Goal: Task Accomplishment & Management: Manage account settings

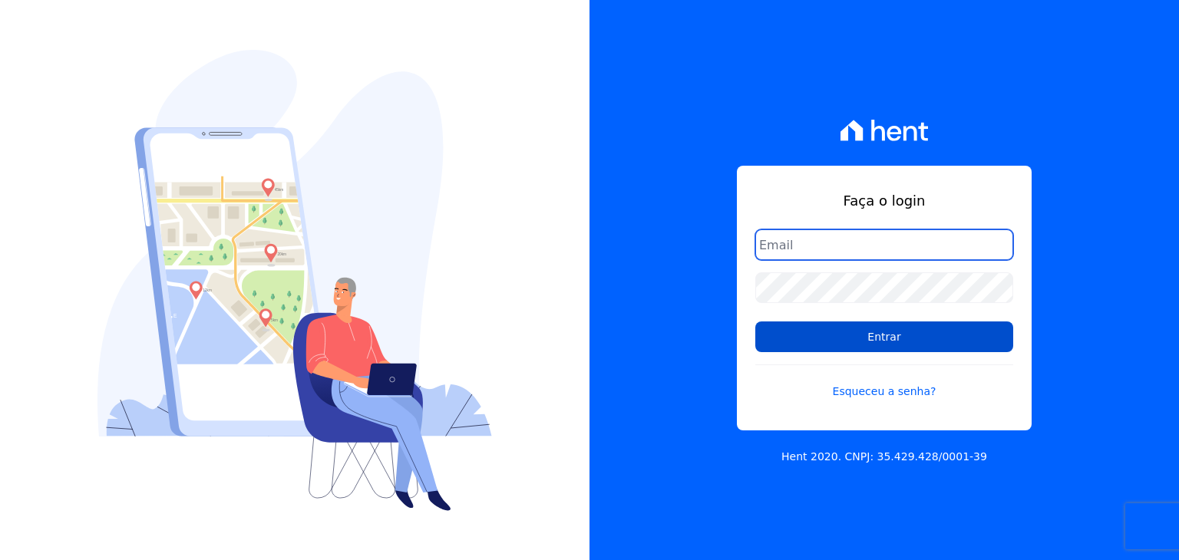
type input "[EMAIL_ADDRESS][DOMAIN_NAME]"
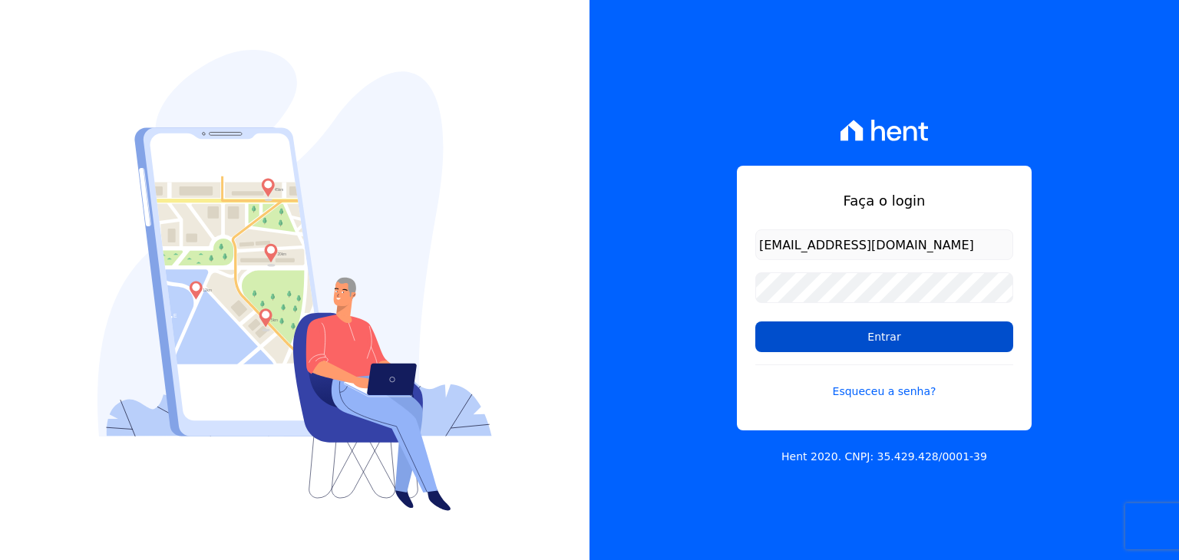
click at [853, 332] on input "Entrar" at bounding box center [884, 337] width 258 height 31
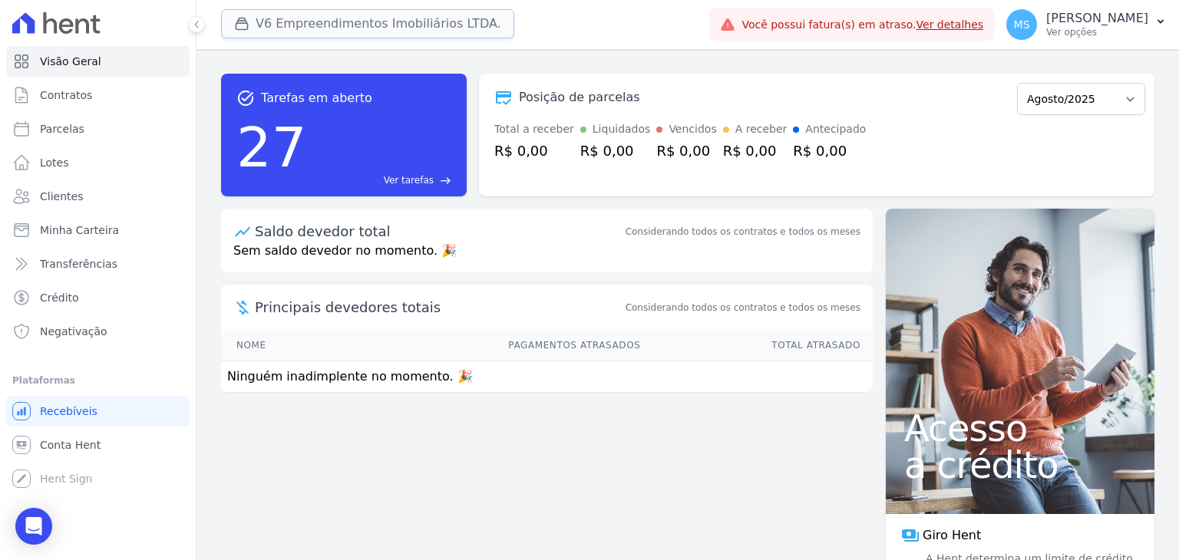
click at [399, 25] on button "V6 Empreendimentos Imobiliários LTDA." at bounding box center [367, 23] width 293 height 29
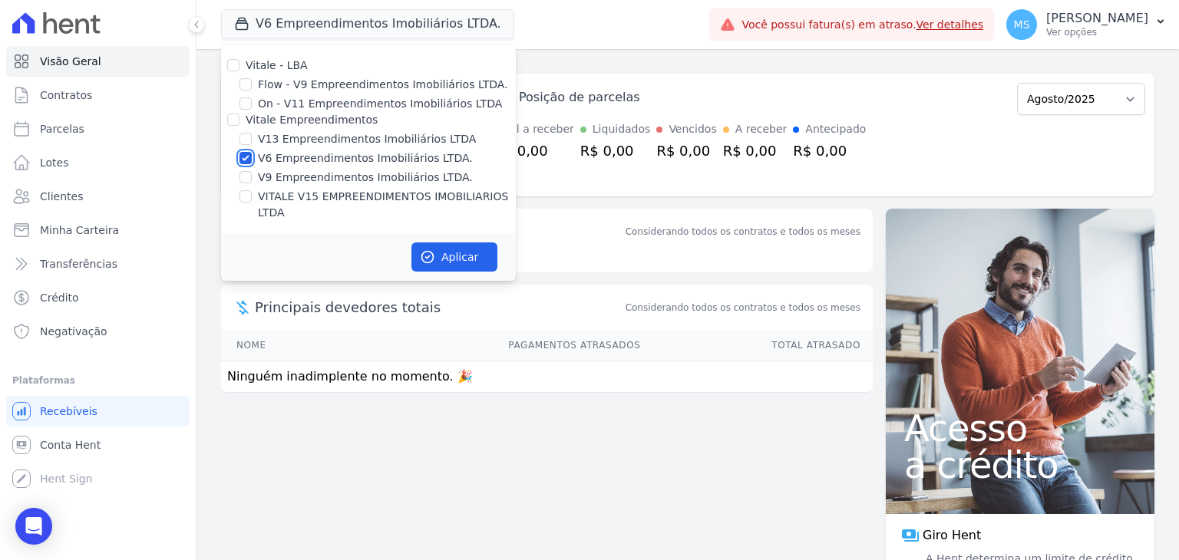
click at [246, 156] on input "V6 Empreendimentos Imobiliários LTDA." at bounding box center [245, 158] width 12 height 12
checkbox input "false"
click at [255, 144] on div "V13 Empreendimentos Imobiliários LTDA" at bounding box center [368, 139] width 295 height 16
click at [244, 140] on input "V13 Empreendimentos Imobiliários LTDA" at bounding box center [245, 139] width 12 height 12
checkbox input "true"
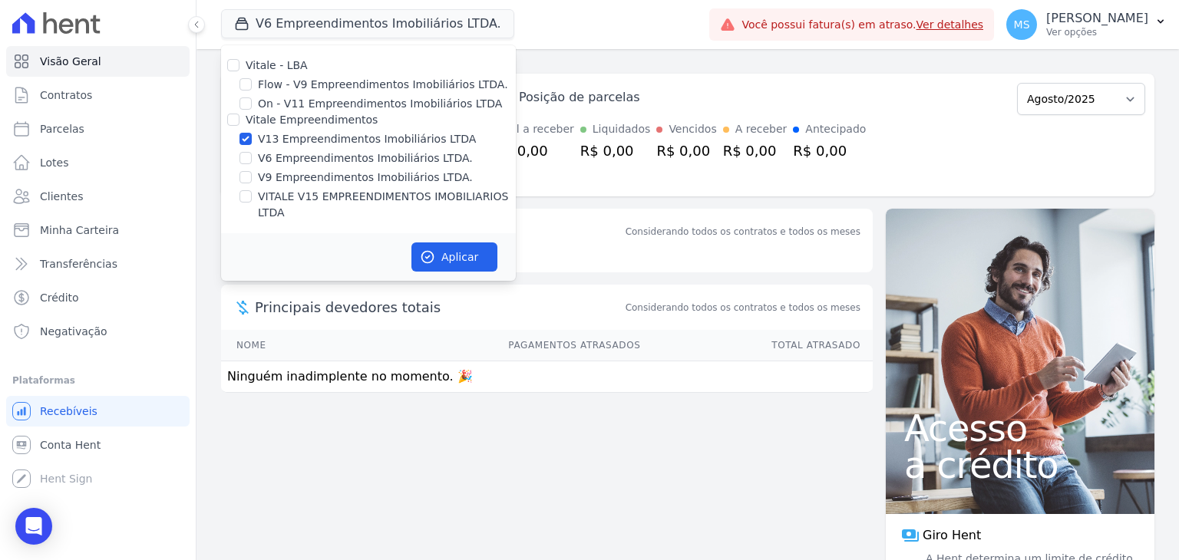
click at [249, 189] on div at bounding box center [245, 196] width 12 height 15
click at [254, 195] on div "VITALE V15 EMPREENDIMENTOS IMOBILIARIOS LTDA" at bounding box center [368, 205] width 295 height 32
click at [285, 197] on label "VITALE V15 EMPREENDIMENTOS IMOBILIARIOS LTDA" at bounding box center [387, 205] width 258 height 32
click at [252, 197] on input "VITALE V15 EMPREENDIMENTOS IMOBILIARIOS LTDA" at bounding box center [245, 196] width 12 height 12
checkbox input "true"
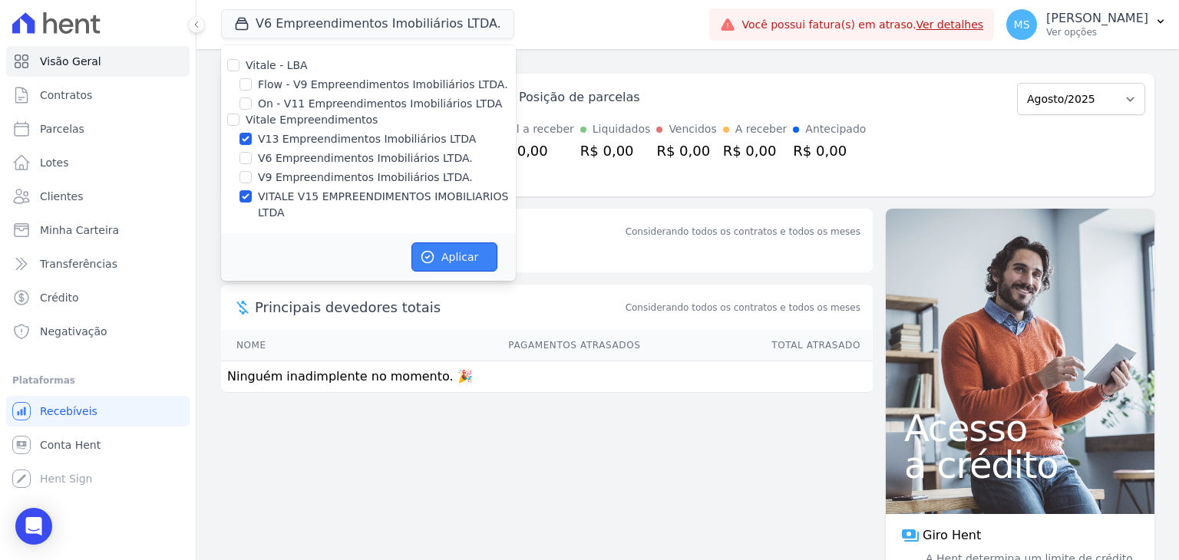
click at [460, 242] on button "Aplicar" at bounding box center [454, 256] width 86 height 29
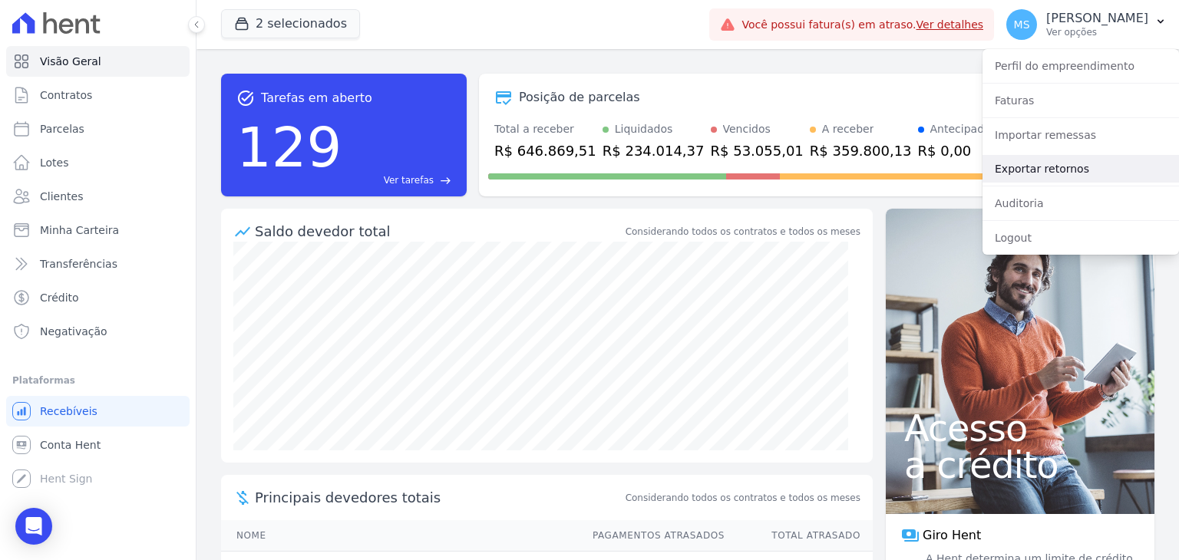
click at [1052, 163] on link "Exportar retornos" at bounding box center [1080, 169] width 196 height 28
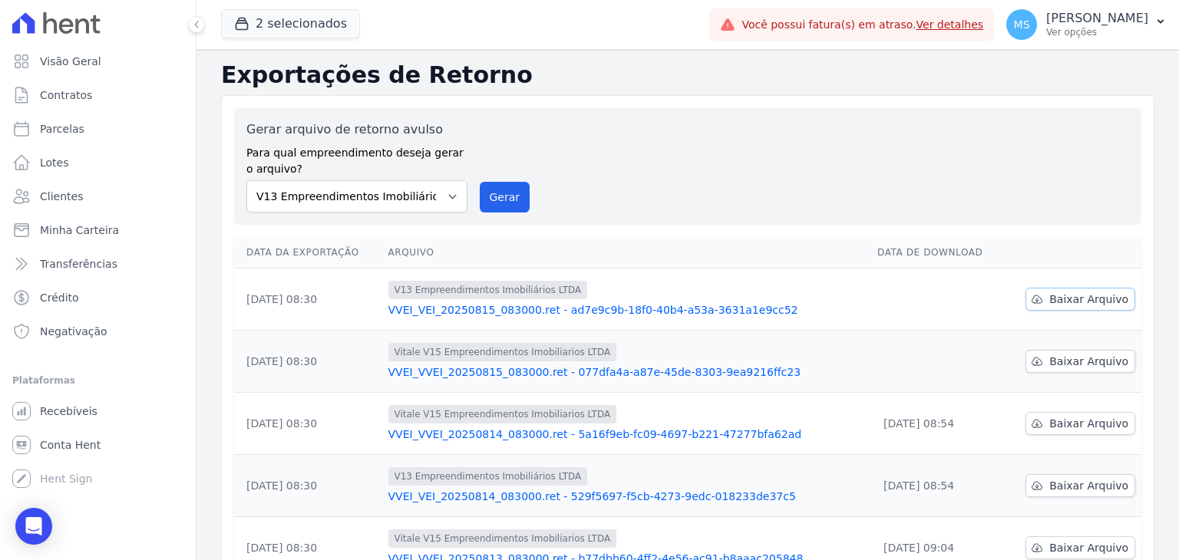
click at [1051, 296] on span "Baixar Arquivo" at bounding box center [1088, 299] width 79 height 15
click at [1074, 358] on span "Baixar Arquivo" at bounding box center [1088, 361] width 79 height 15
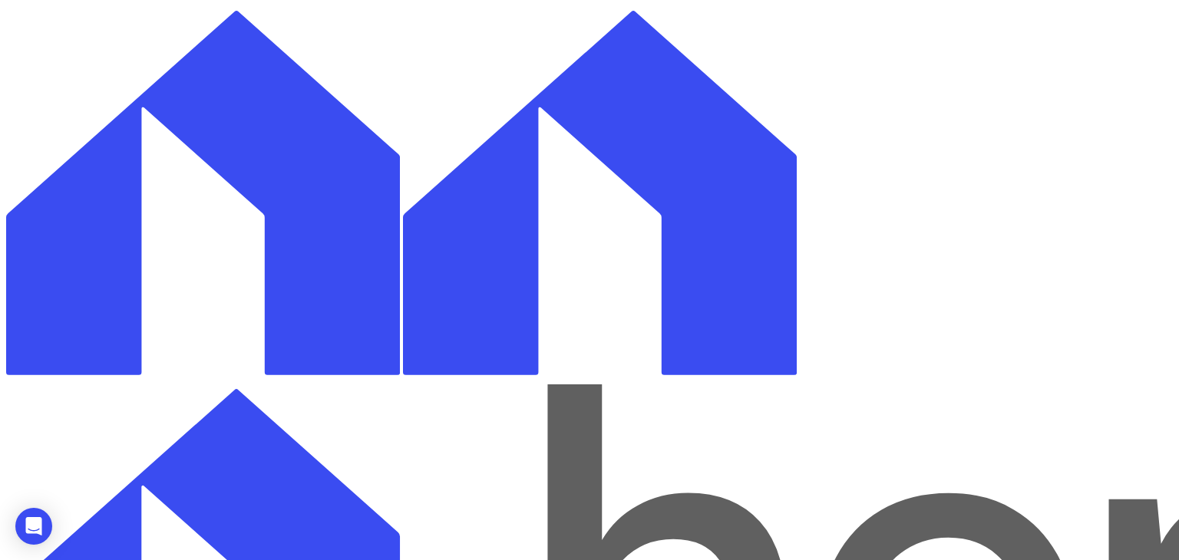
select select
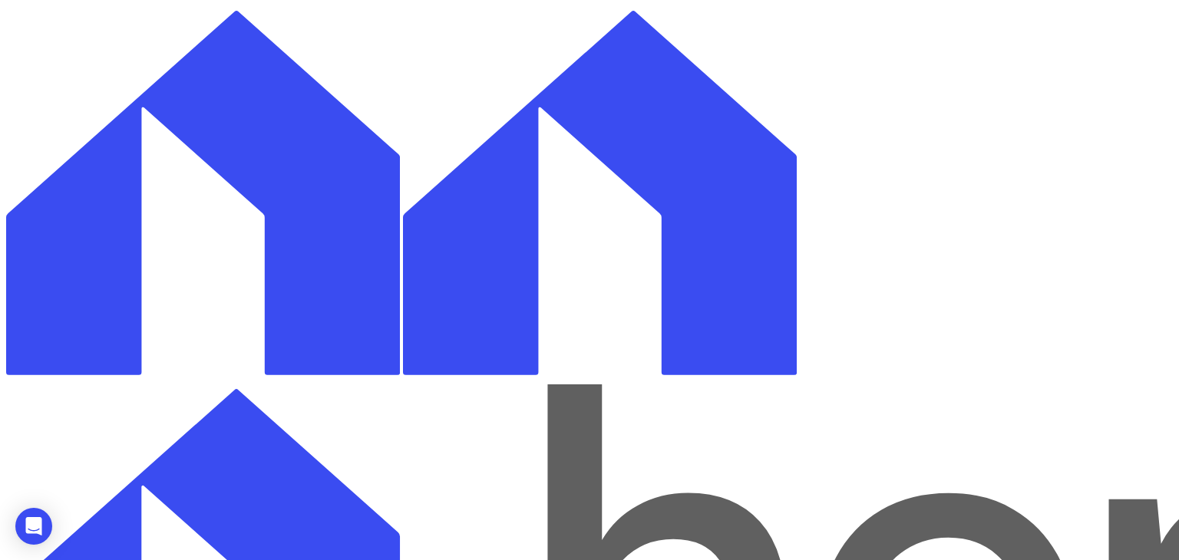
checkbox input "false"
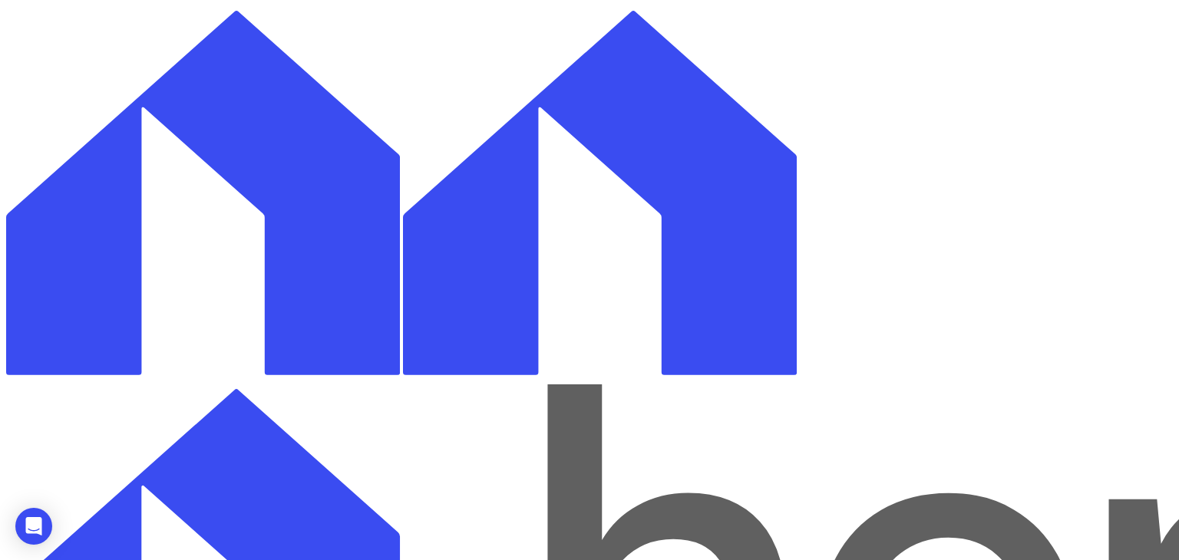
checkbox input "false"
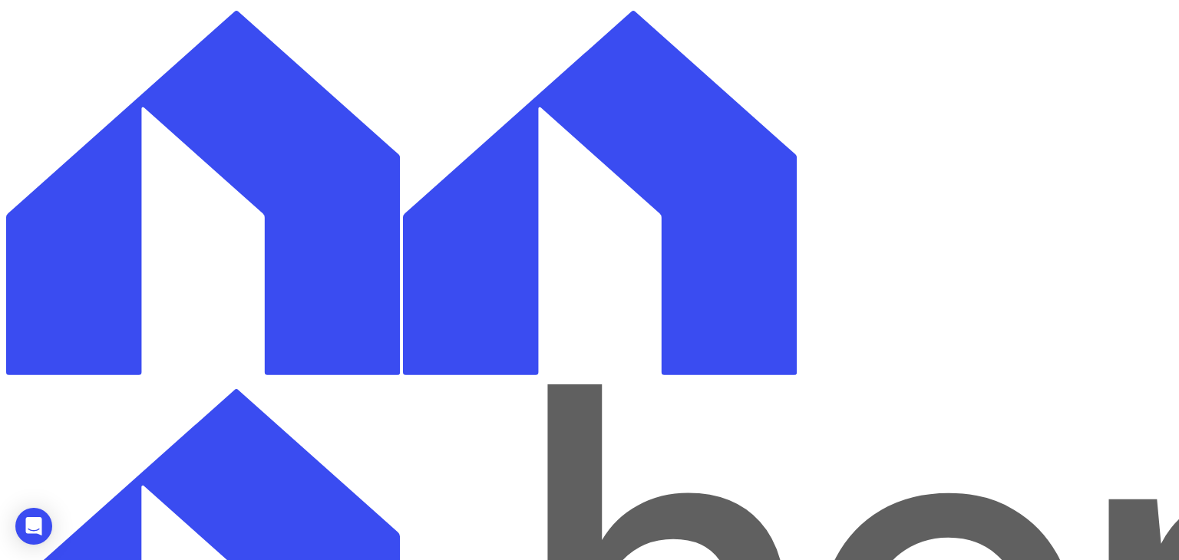
checkbox input "false"
checkbox input "true"
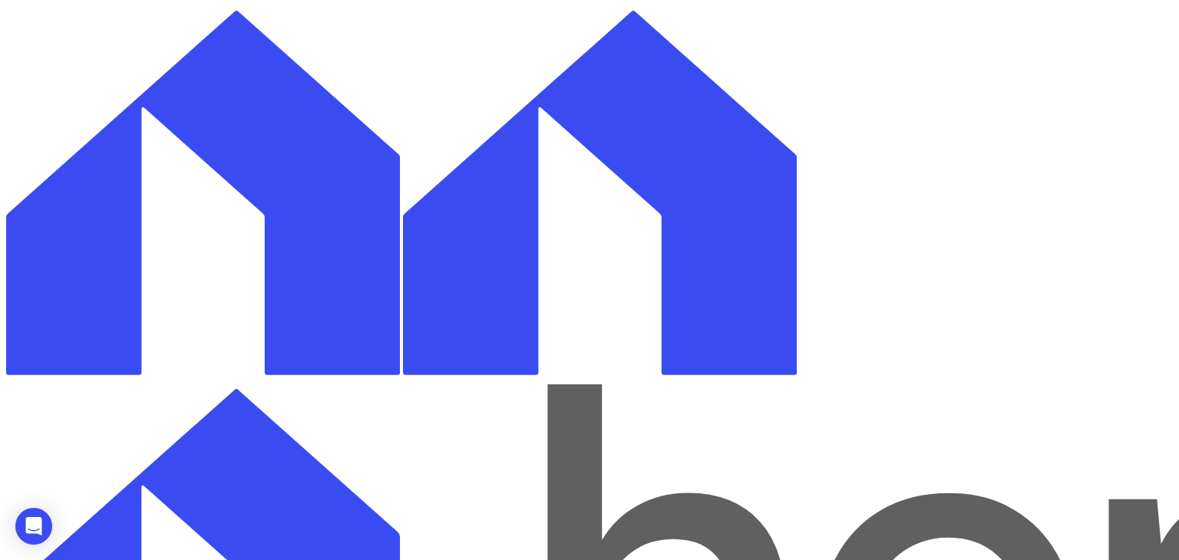
checkbox input "true"
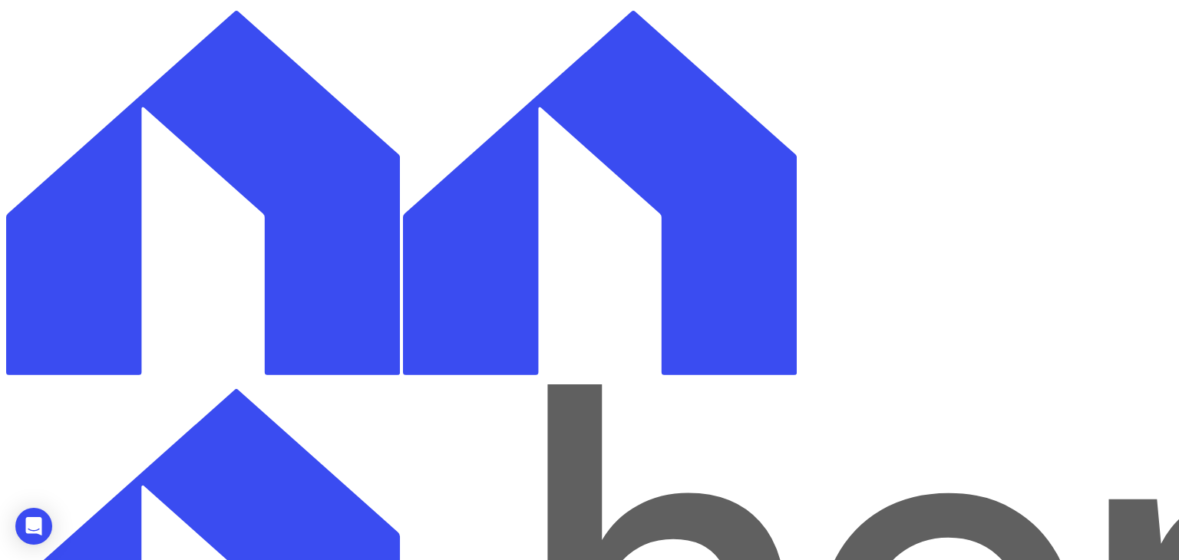
checkbox input "true"
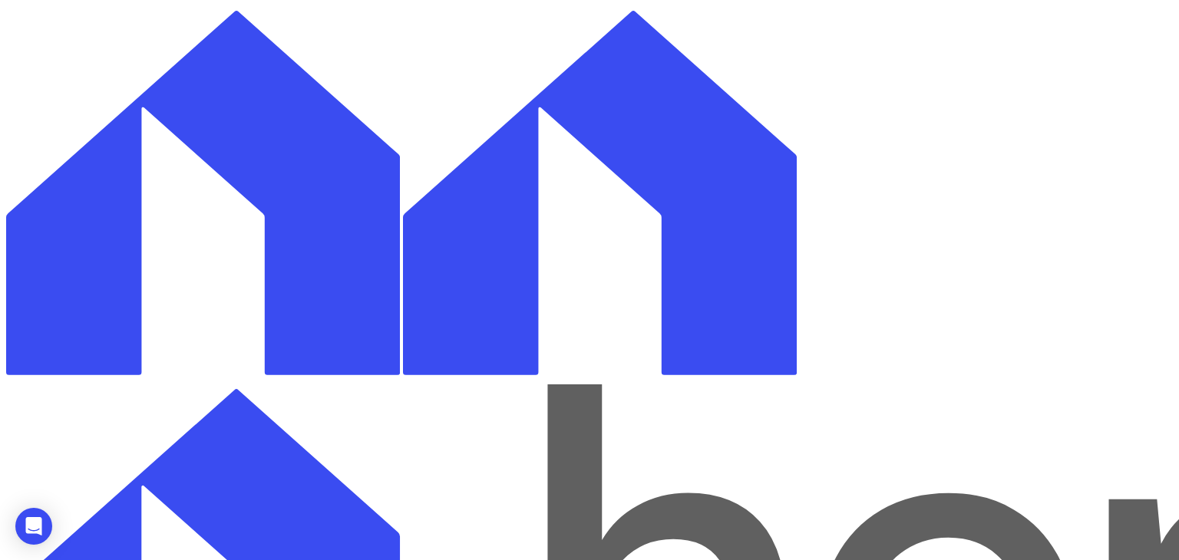
select select "paid"
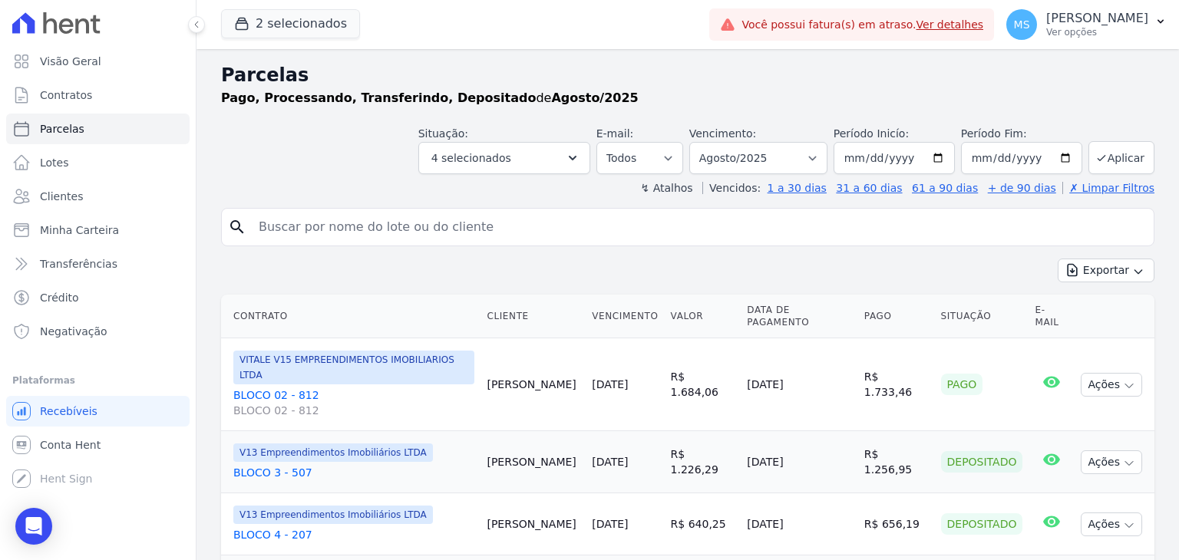
select select
click at [1104, 156] on button "Aplicar" at bounding box center [1121, 157] width 66 height 33
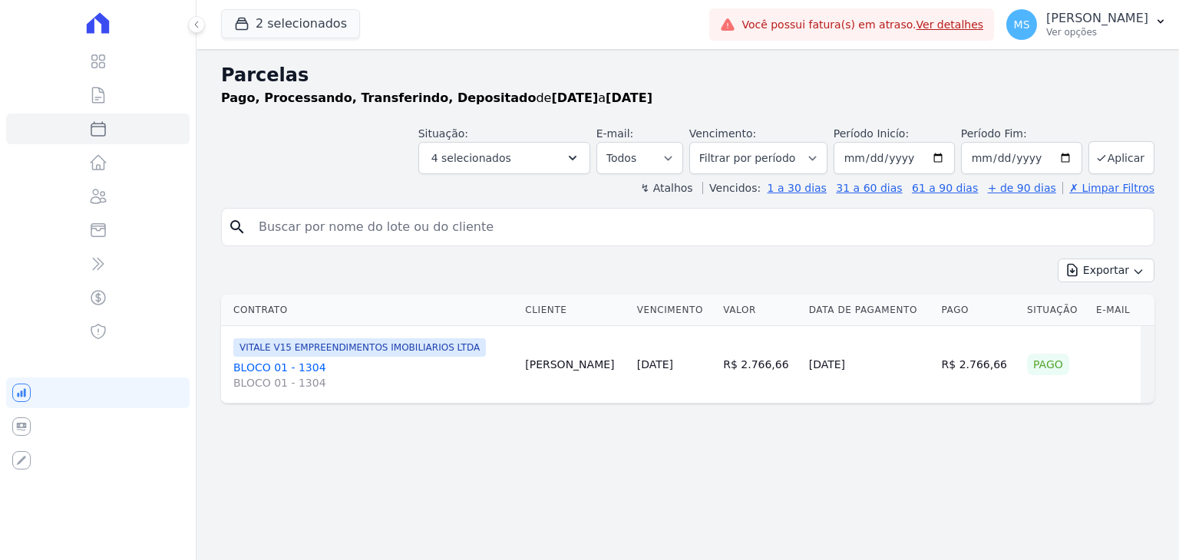
select select
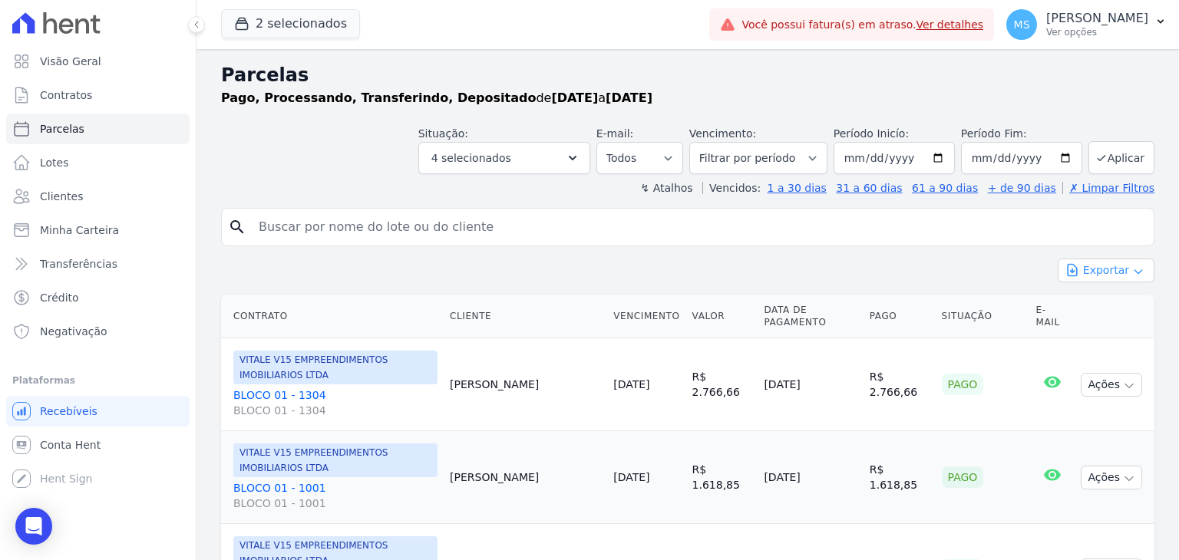
click at [1090, 265] on button "Exportar" at bounding box center [1105, 271] width 97 height 24
click at [1091, 339] on span "Exportar CSV" at bounding box center [1104, 332] width 81 height 15
